Goal: Task Accomplishment & Management: Manage account settings

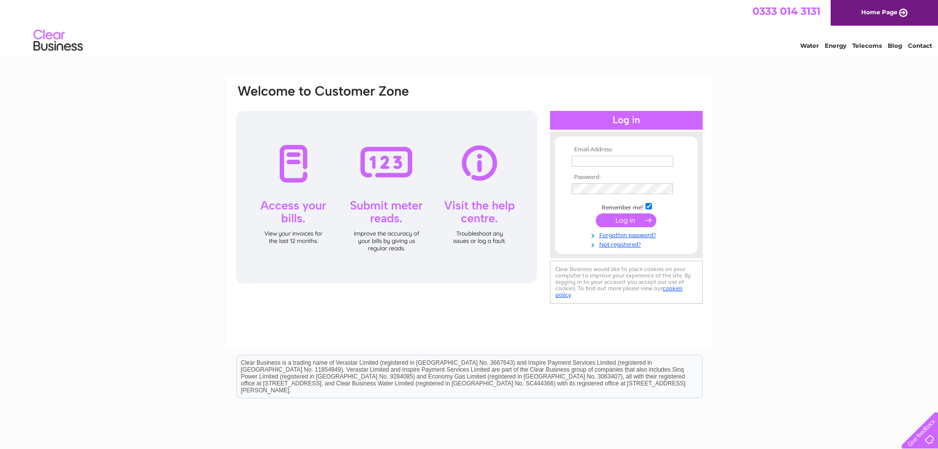
type input "rms@unicombox.co.uk"
click at [631, 221] on input "submit" at bounding box center [626, 220] width 61 height 14
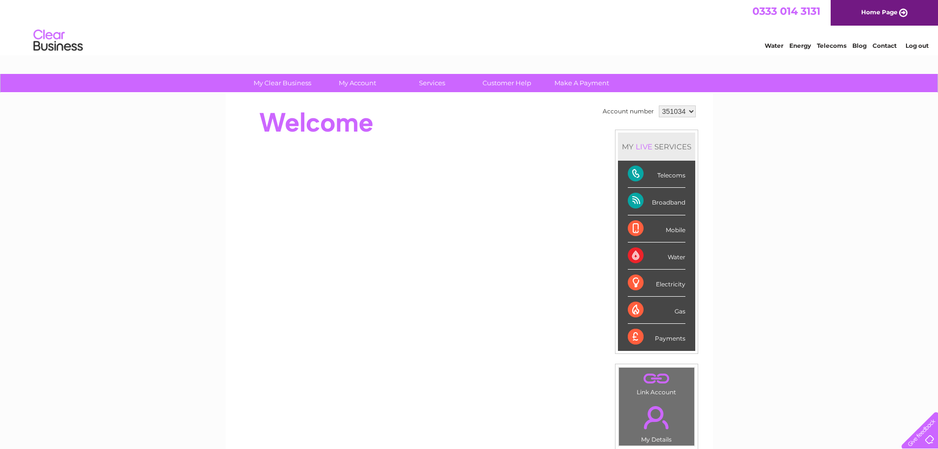
click at [635, 173] on div "Telecoms" at bounding box center [657, 174] width 58 height 27
click at [673, 178] on div "Telecoms" at bounding box center [657, 174] width 58 height 27
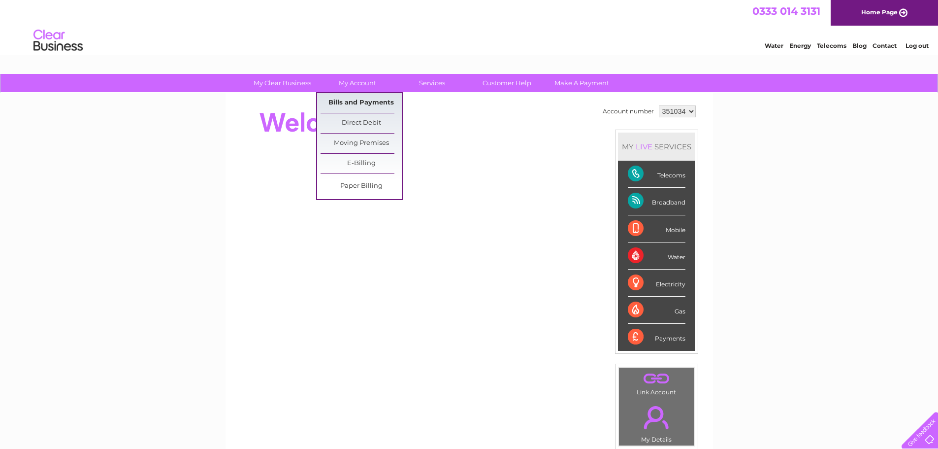
click at [365, 98] on link "Bills and Payments" at bounding box center [361, 103] width 81 height 20
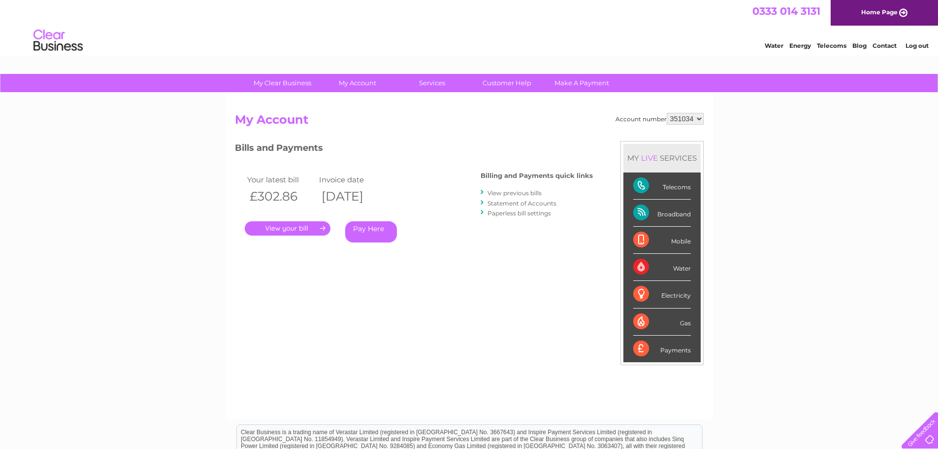
click at [294, 230] on link "." at bounding box center [288, 228] width 86 height 14
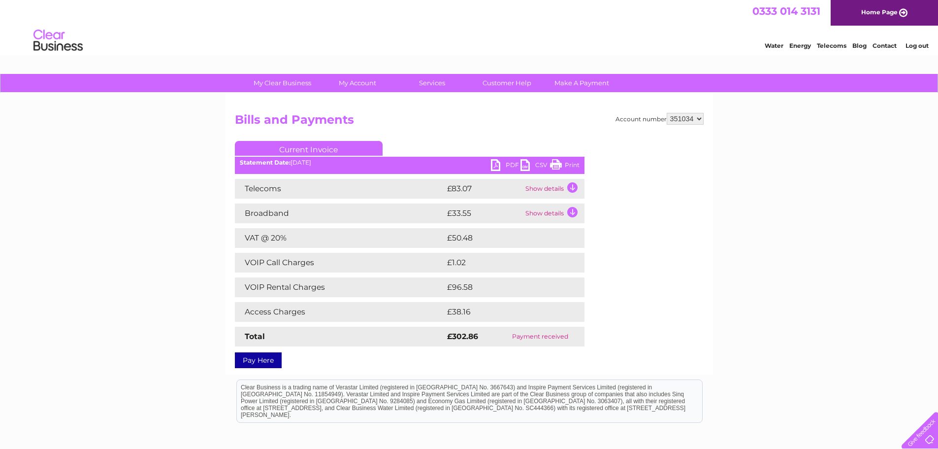
drag, startPoint x: 721, startPoint y: 16, endPoint x: 566, endPoint y: 164, distance: 214.9
click at [566, 164] on link "Print" at bounding box center [565, 166] width 30 height 14
